Goal: Task Accomplishment & Management: Use online tool/utility

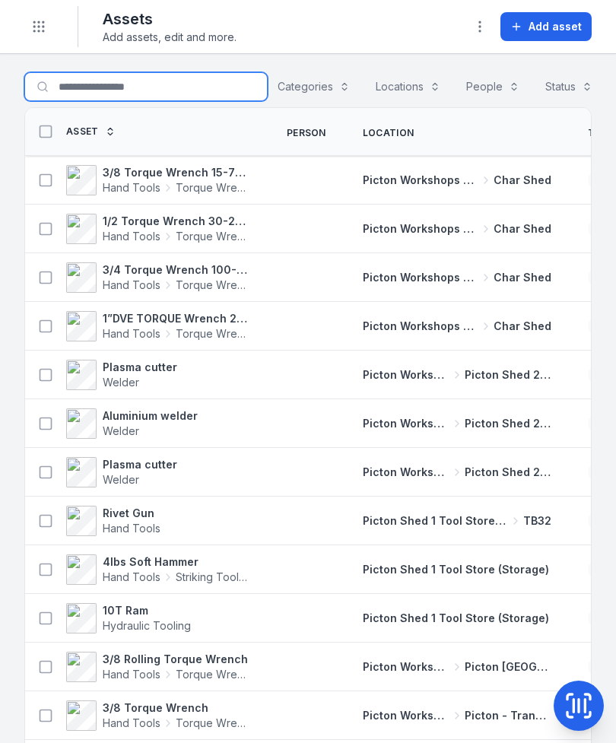
click at [136, 89] on input "Search for assets" at bounding box center [146, 86] width 244 height 29
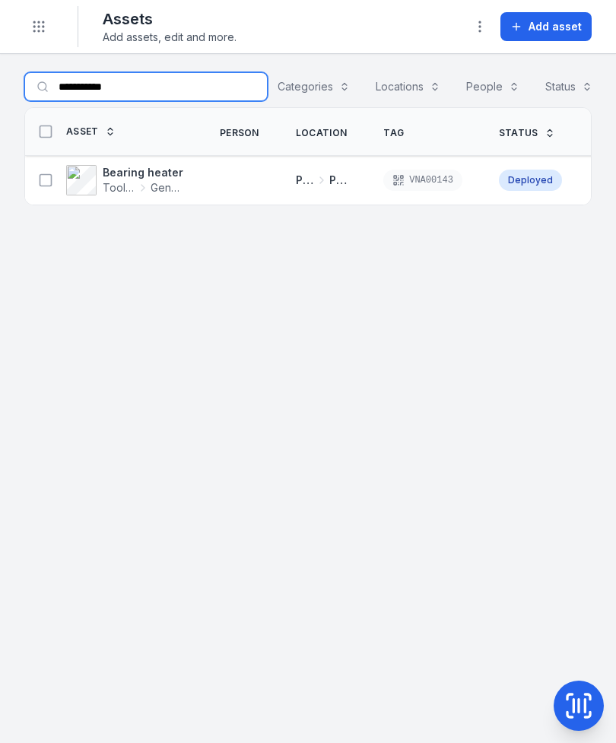
type input "**********"
click at [50, 173] on icon at bounding box center [45, 180] width 15 height 15
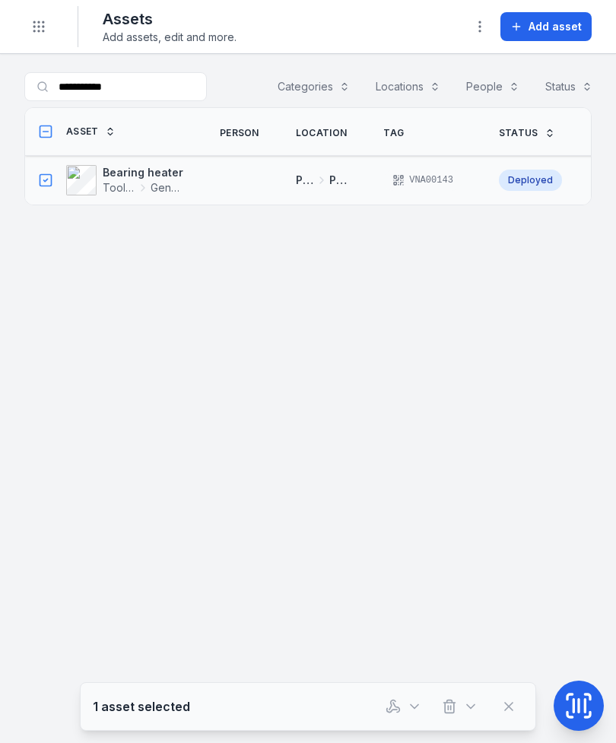
click at [396, 717] on button "button" at bounding box center [404, 706] width 50 height 29
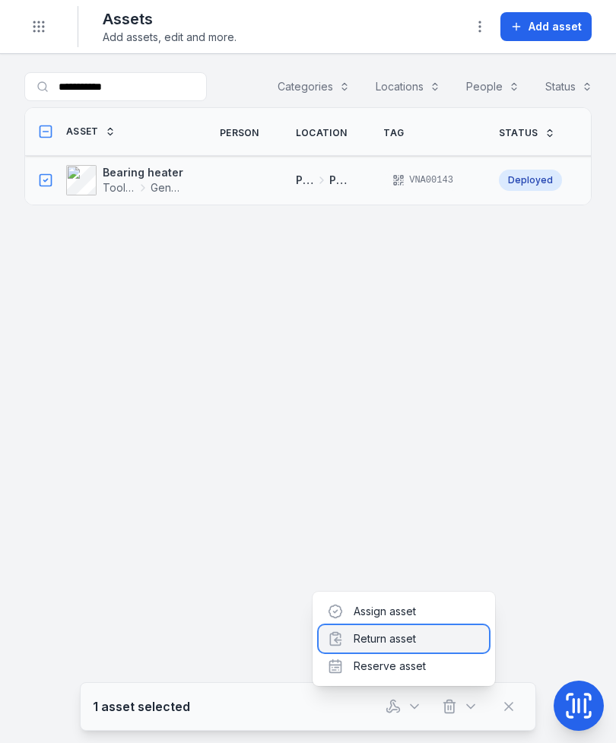
click at [405, 643] on div "Return asset" at bounding box center [404, 639] width 170 height 27
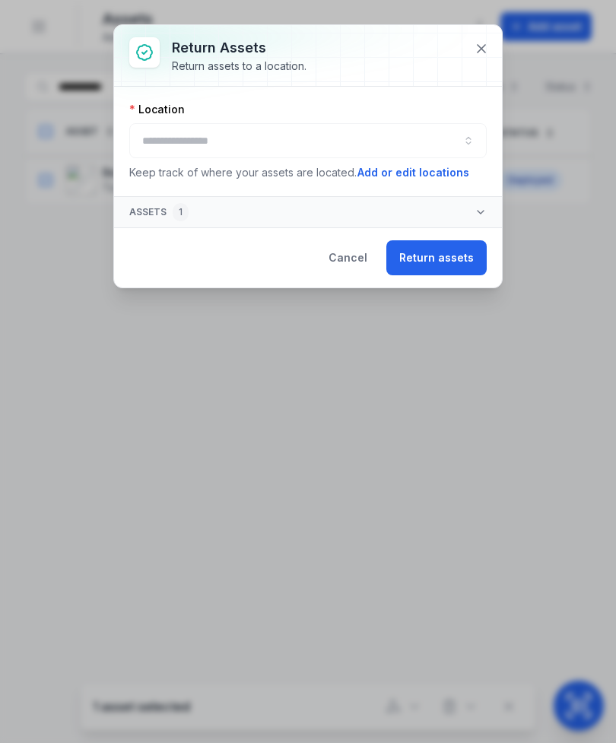
click at [272, 142] on div at bounding box center [308, 140] width 358 height 35
click at [259, 143] on button "button" at bounding box center [308, 140] width 358 height 35
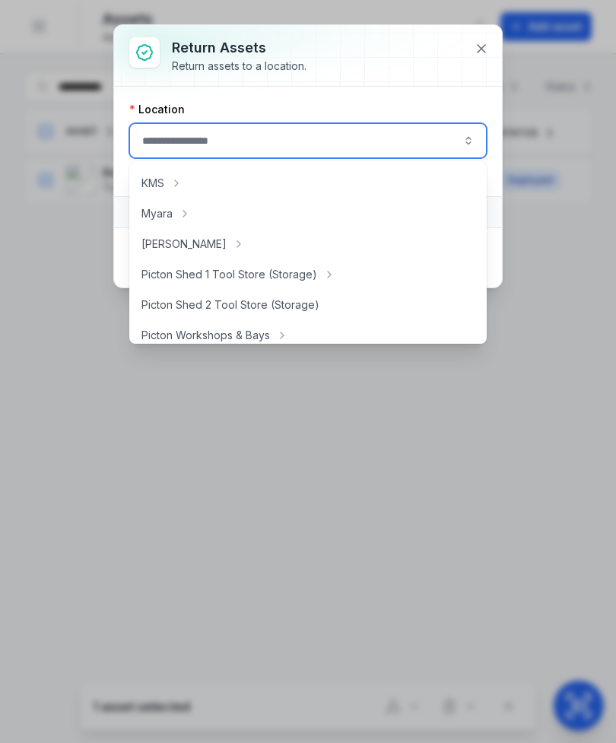
scroll to position [235, 0]
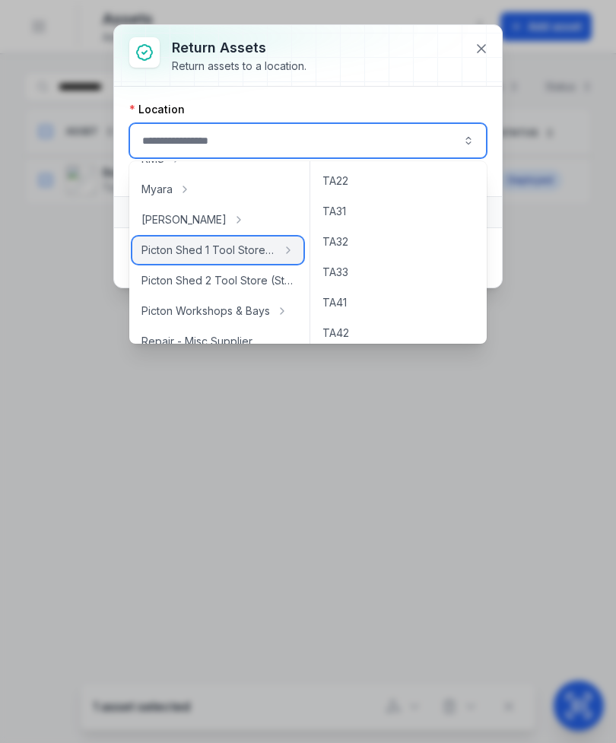
click at [245, 255] on span "Picton Shed 1 Tool Store (Storage)" at bounding box center [209, 250] width 135 height 15
type input "**********"
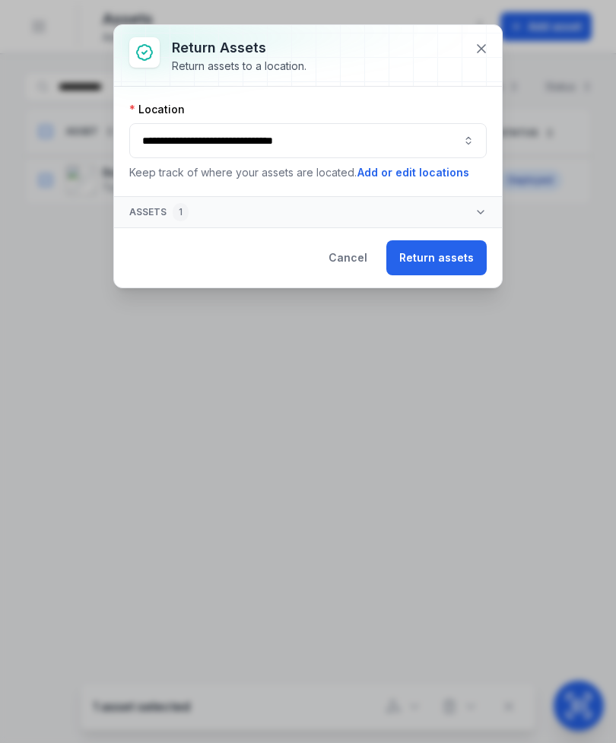
click at [440, 259] on button "Return assets" at bounding box center [437, 257] width 100 height 35
